Goal: Information Seeking & Learning: Learn about a topic

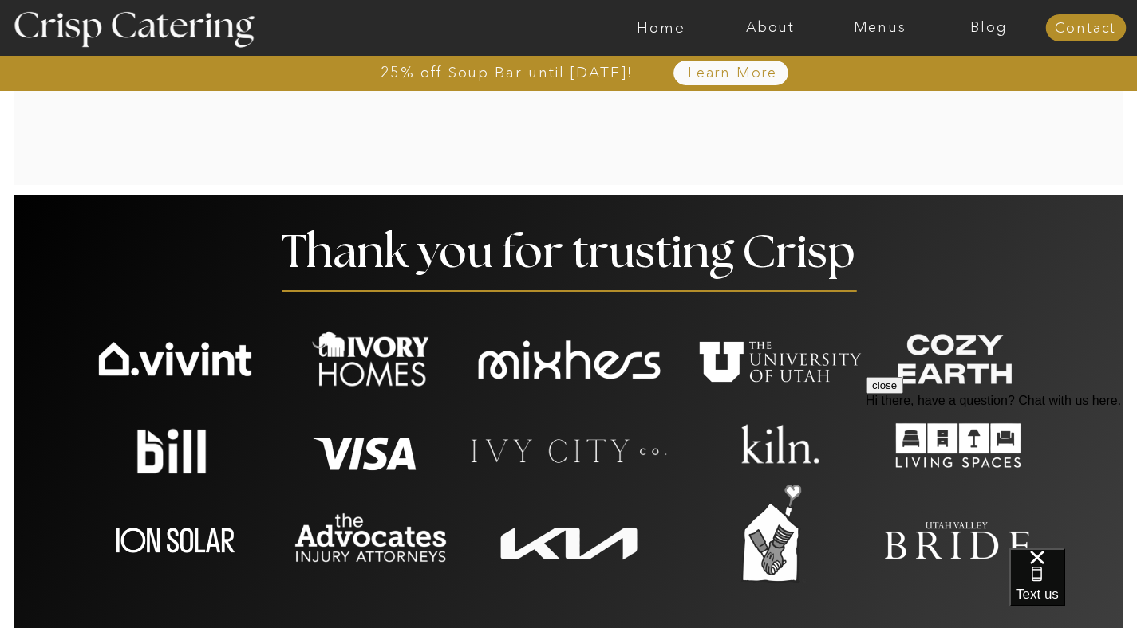
scroll to position [3173, 0]
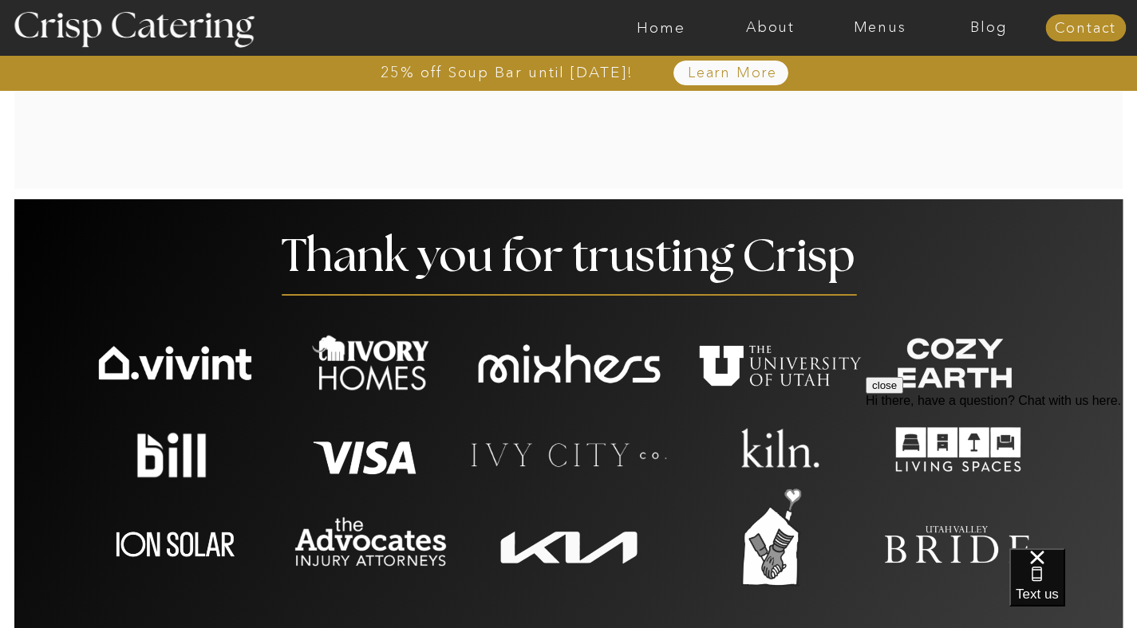
click at [903, 394] on button "close" at bounding box center [883, 385] width 37 height 17
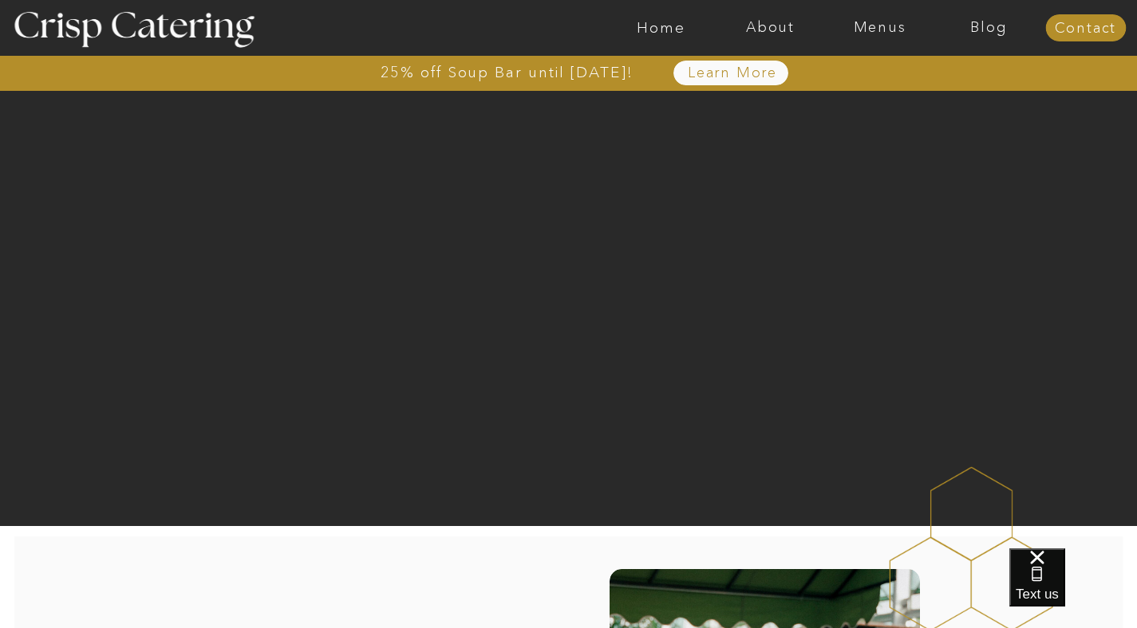
scroll to position [0, 0]
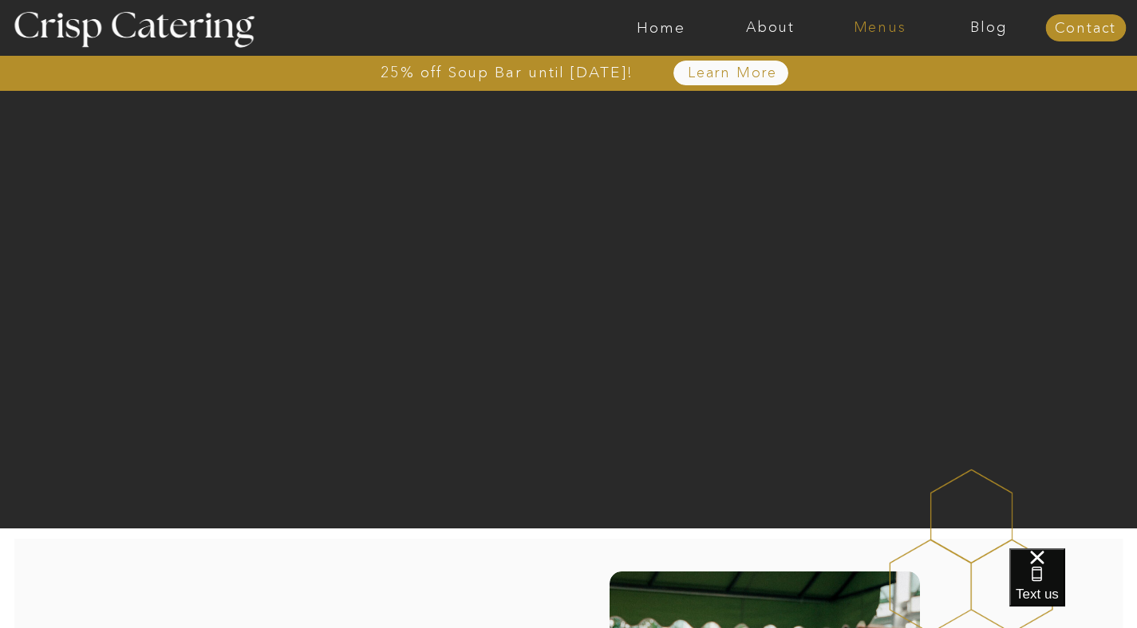
click at [861, 26] on nav "Menus" at bounding box center [879, 28] width 109 height 16
click at [890, 99] on nav "Winter (Sep-Feb)" at bounding box center [878, 93] width 131 height 15
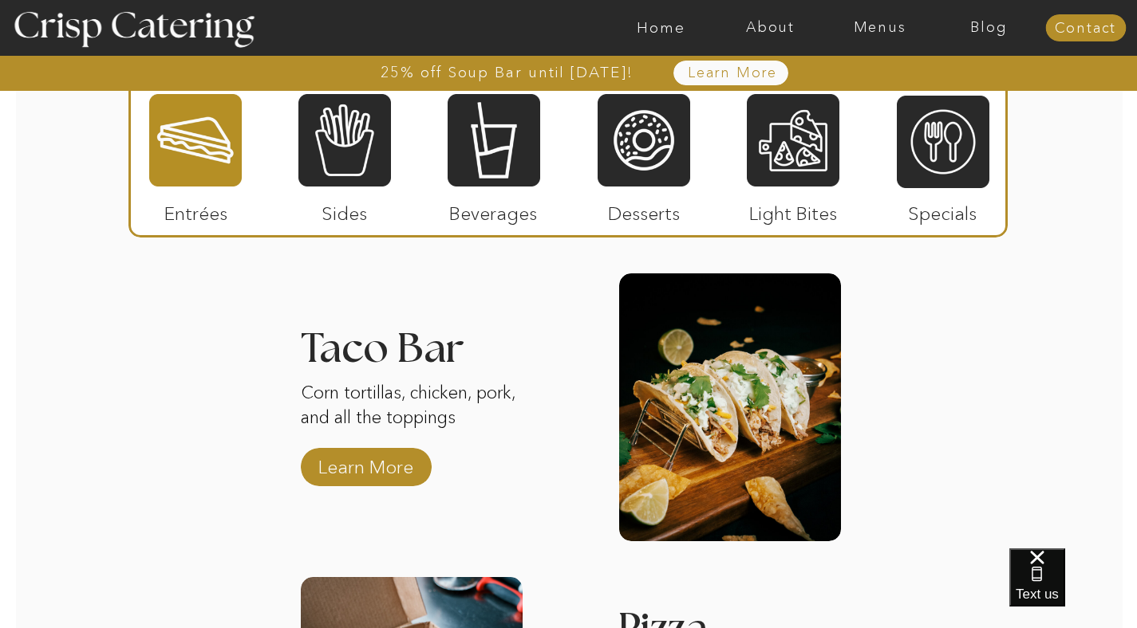
scroll to position [2280, 0]
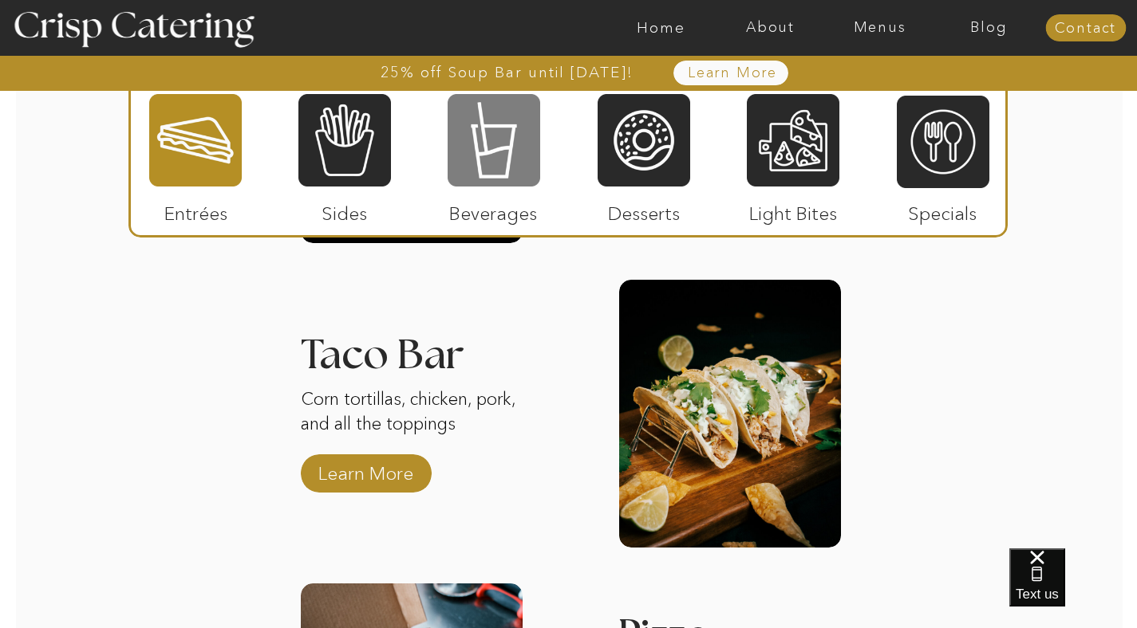
click at [510, 140] on div at bounding box center [493, 141] width 93 height 96
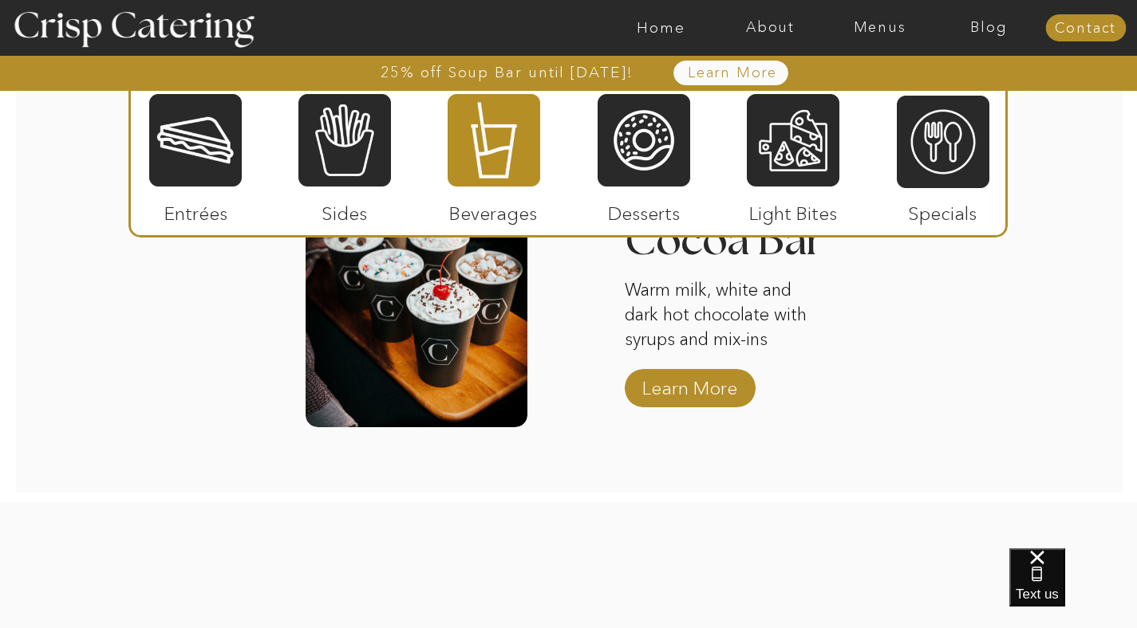
scroll to position [2680, 0]
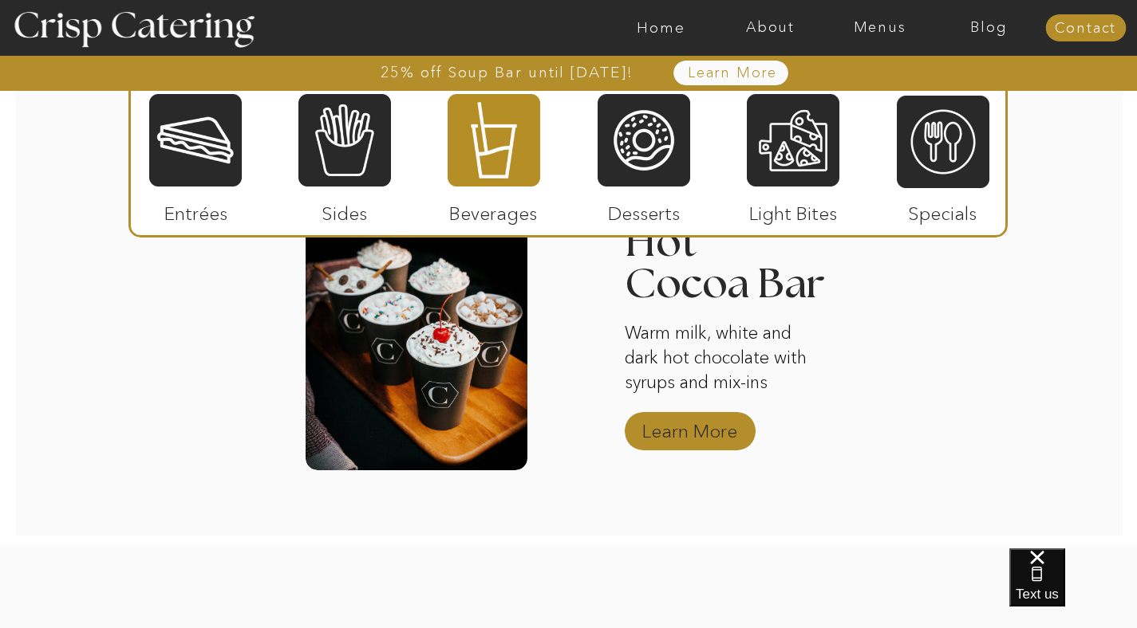
click at [673, 428] on p "Learn More" at bounding box center [689, 427] width 106 height 46
